Goal: Task Accomplishment & Management: Manage account settings

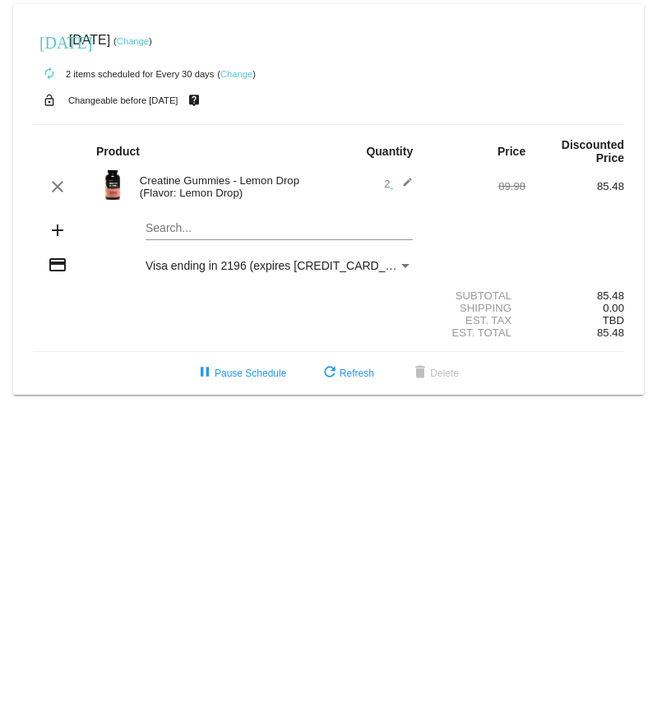
click at [241, 72] on link "Change" at bounding box center [236, 74] width 32 height 10
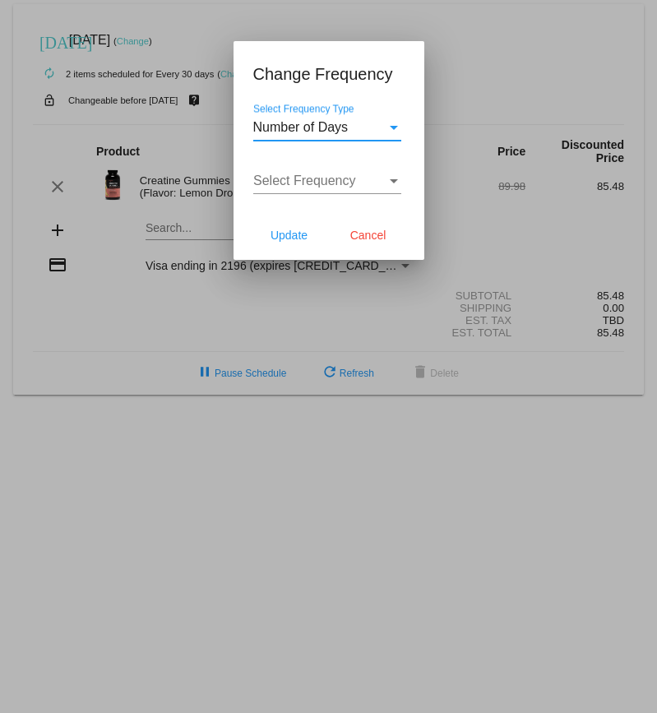
click at [392, 126] on div "Select Frequency Type" at bounding box center [394, 128] width 8 height 4
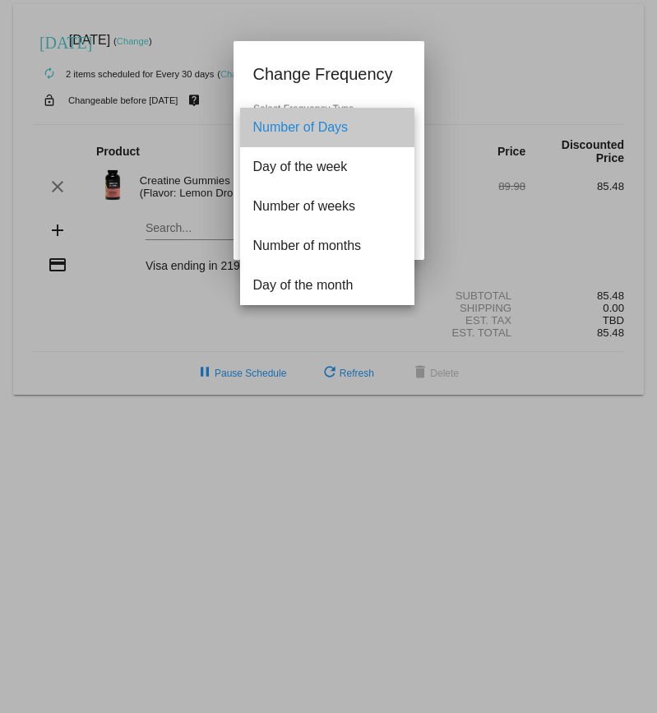
click at [392, 126] on span "Number of Days" at bounding box center [327, 127] width 148 height 39
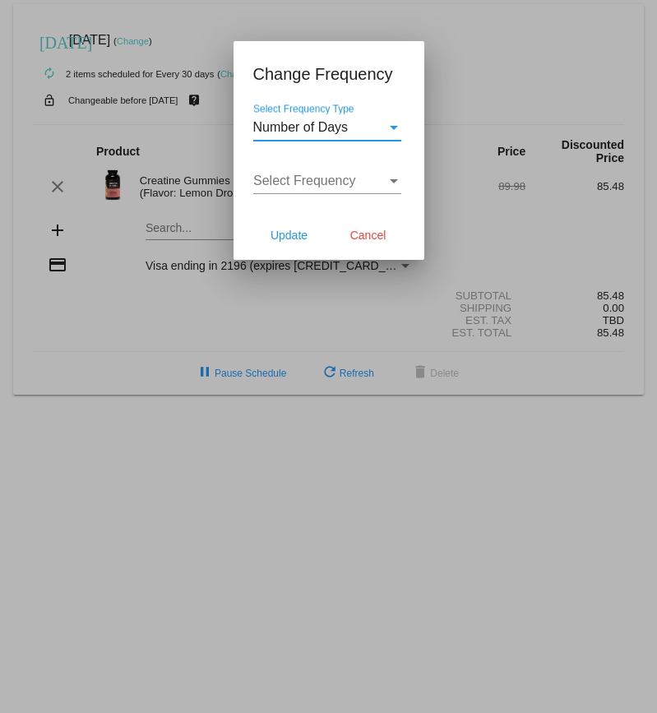
click at [387, 175] on div "Select Frequency" at bounding box center [394, 181] width 15 height 15
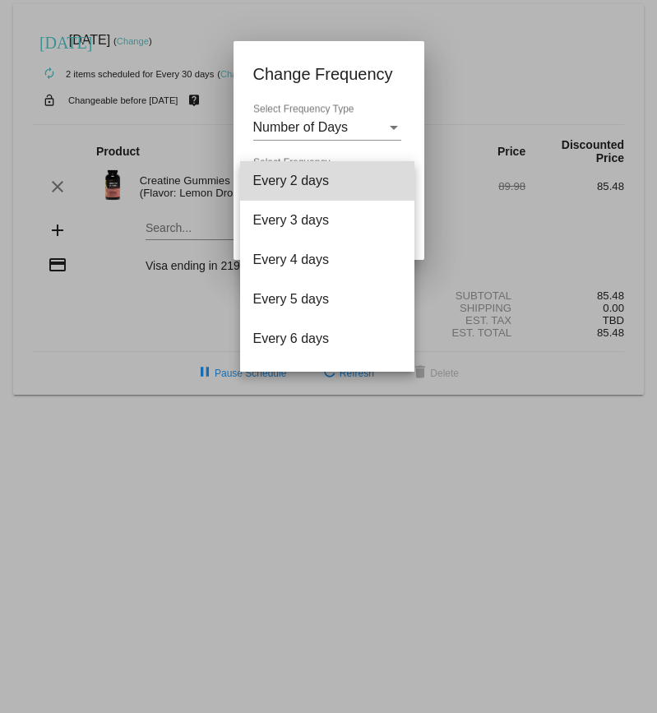
click at [387, 175] on span "Every 2 days" at bounding box center [327, 180] width 148 height 39
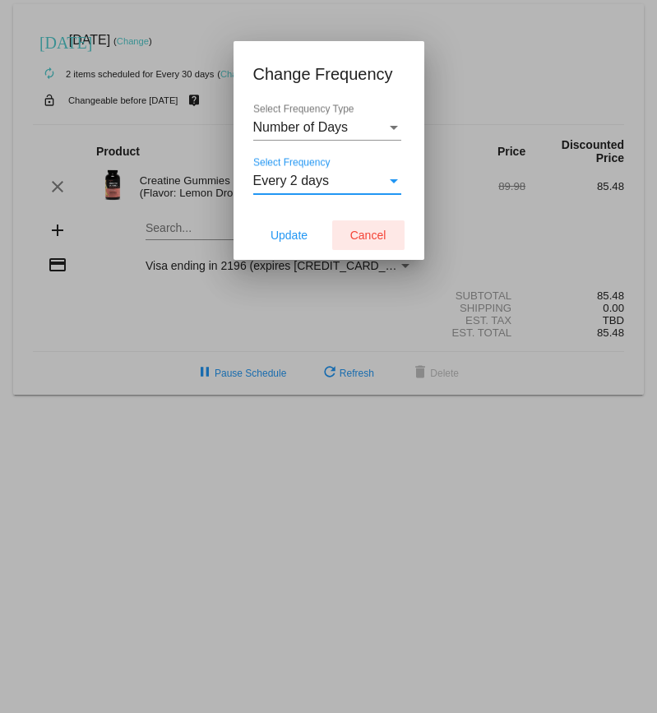
click at [365, 241] on span "Cancel" at bounding box center [368, 235] width 36 height 13
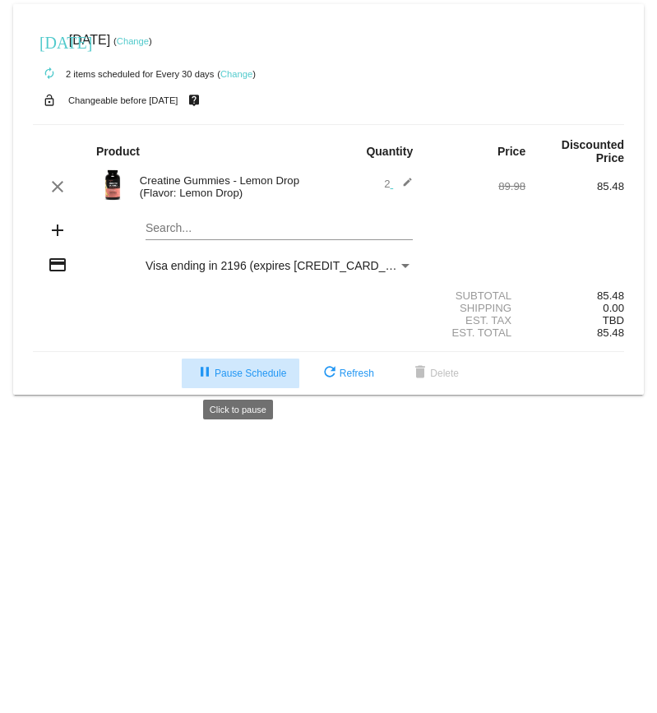
click at [253, 380] on button "pause Pause Schedule" at bounding box center [241, 374] width 118 height 30
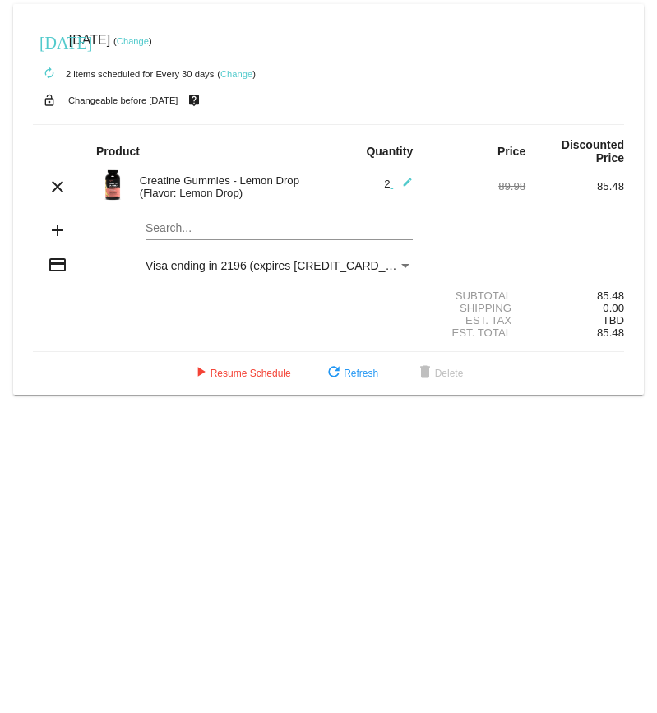
click at [218, 183] on div "Creatine Gummies - Lemon Drop (Flavor: Lemon Drop)" at bounding box center [230, 186] width 197 height 25
click at [149, 38] on link "Change" at bounding box center [133, 41] width 32 height 10
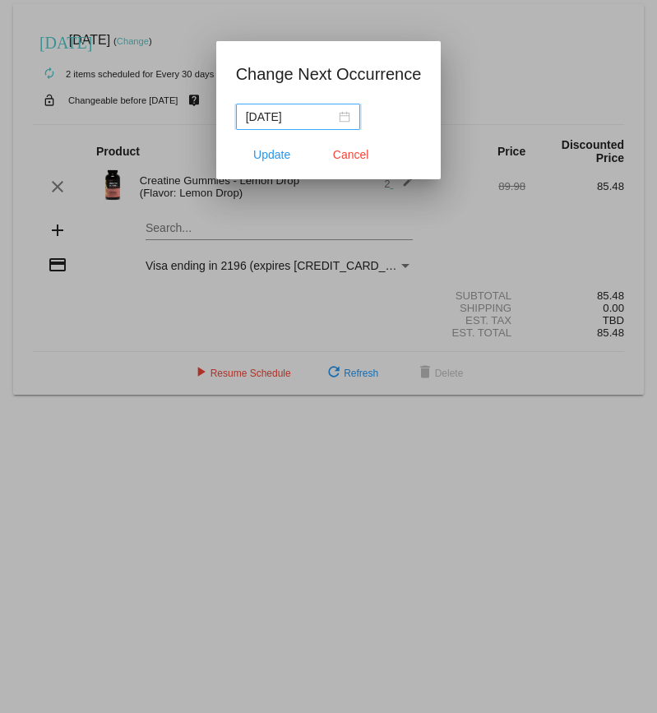
click at [345, 115] on div "[DATE]" at bounding box center [298, 117] width 104 height 18
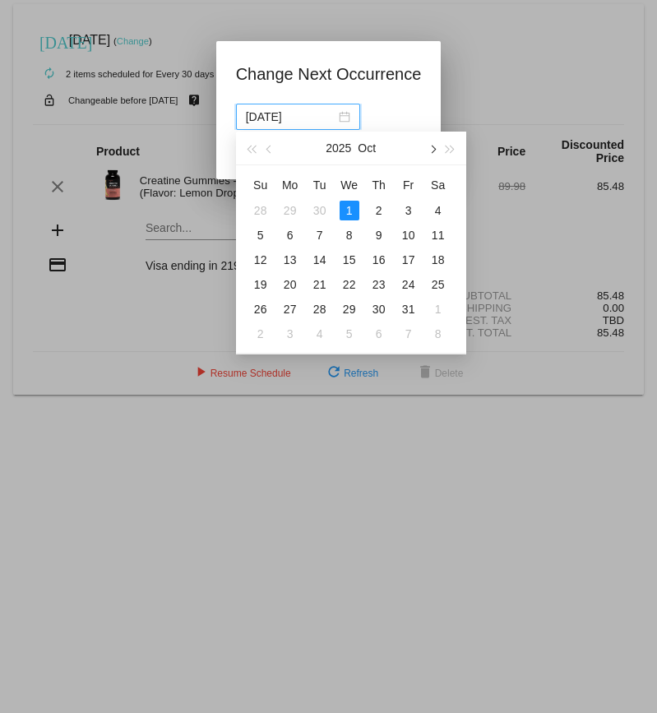
click at [434, 151] on span "button" at bounding box center [432, 150] width 8 height 8
click at [290, 232] on div "3" at bounding box center [290, 235] width 20 height 20
type input "[DATE]"
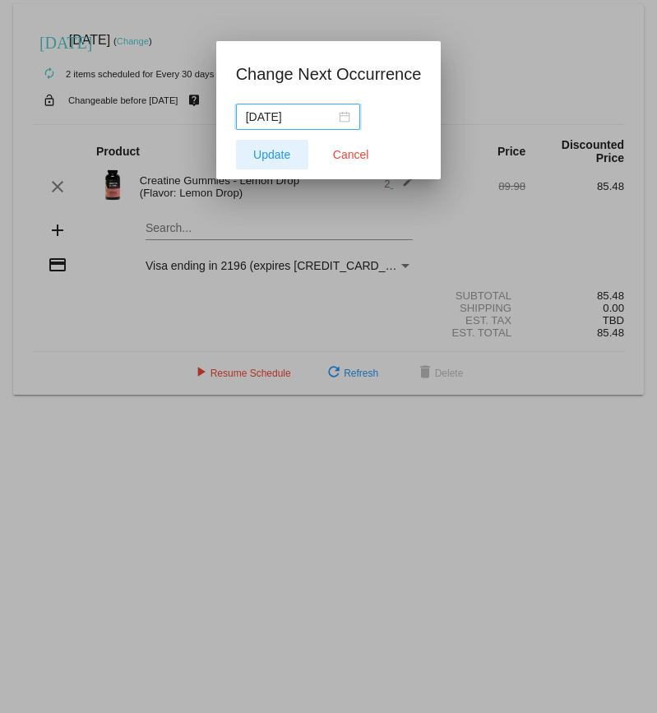
click at [281, 151] on span "Update" at bounding box center [271, 154] width 37 height 13
